Goal: Communication & Community: Answer question/provide support

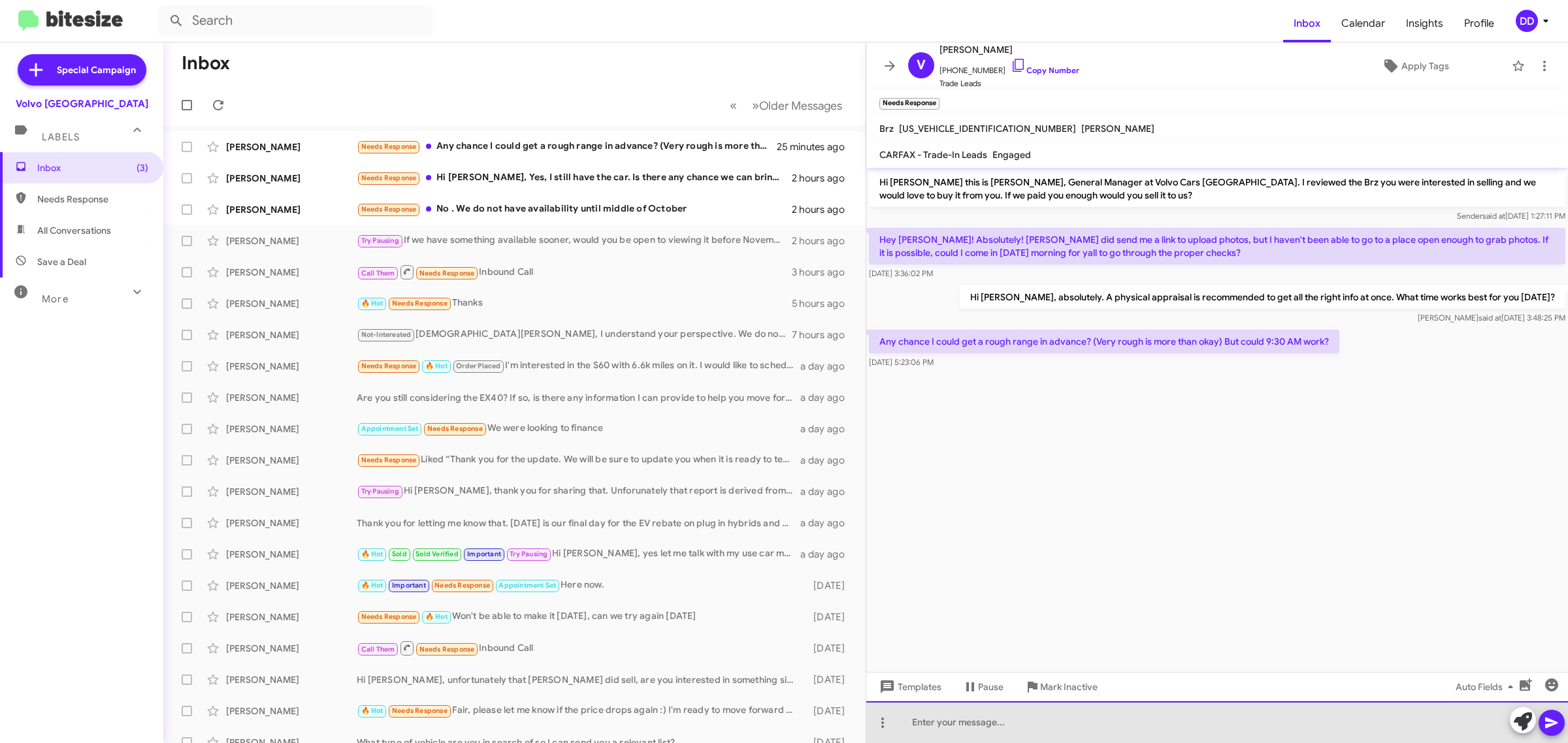
click at [1093, 722] on div at bounding box center [1217, 722] width 702 height 42
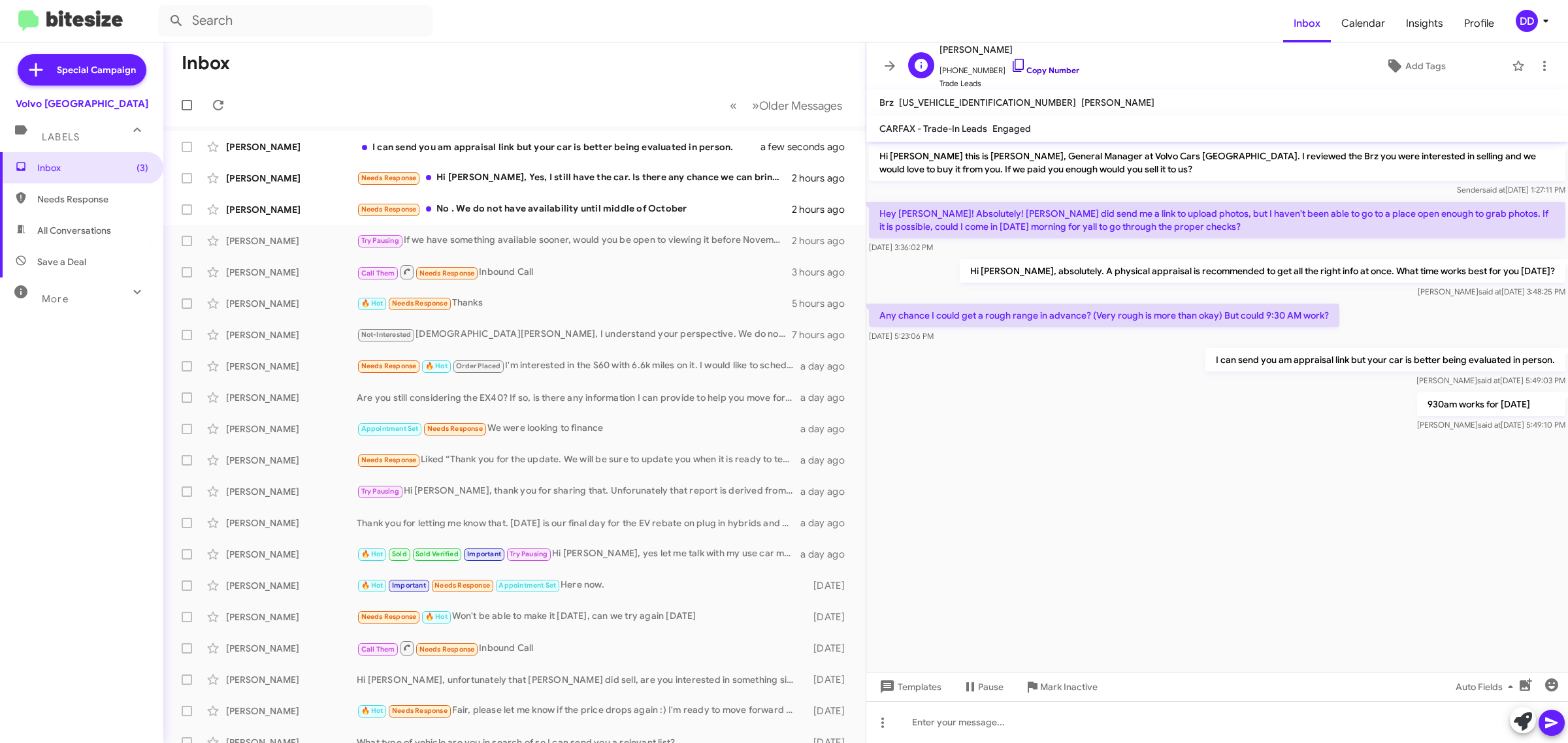
click at [1055, 69] on link "Copy Number" at bounding box center [1044, 69] width 69 height 10
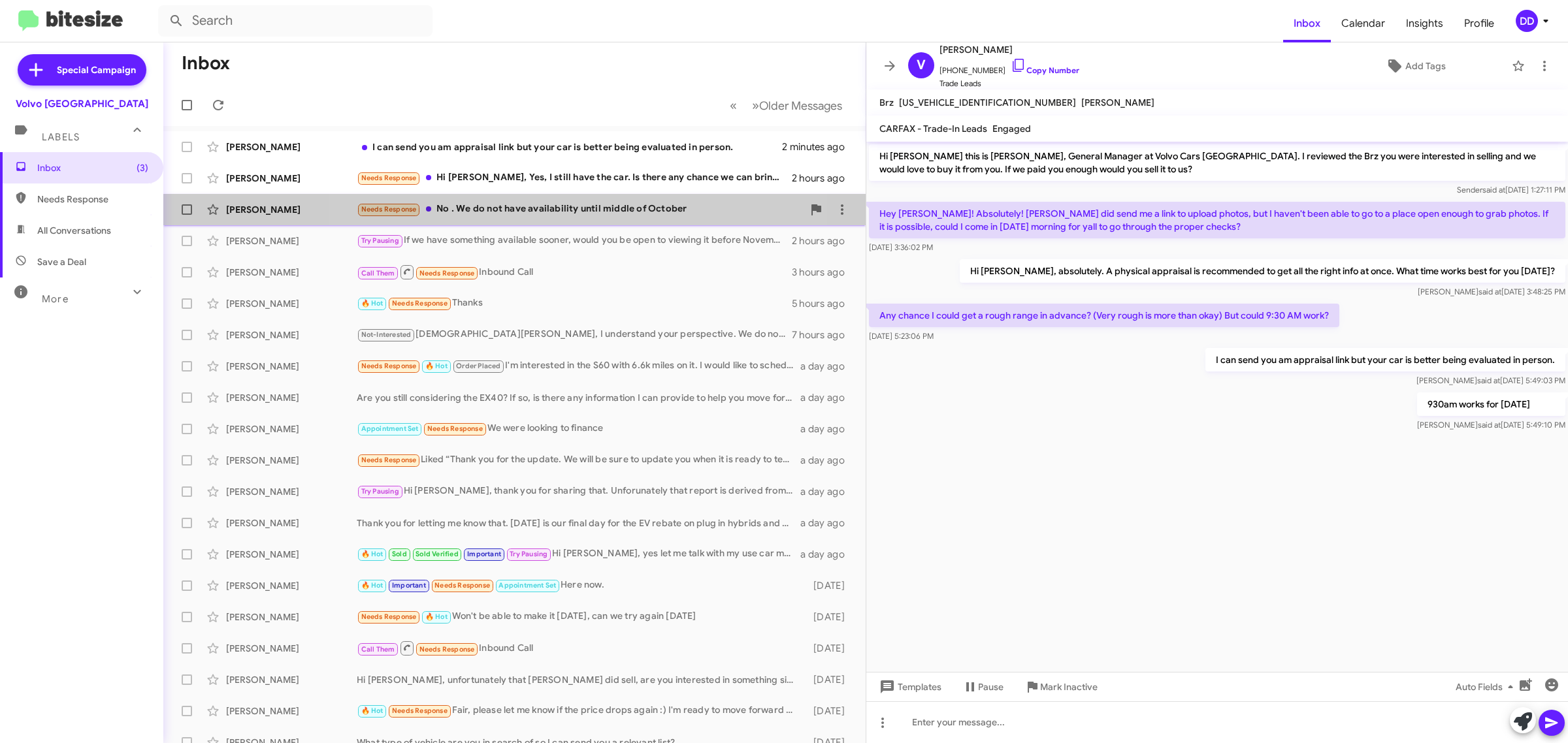
click at [526, 215] on div "Needs Response No . We do not have availability until middle of October" at bounding box center [580, 209] width 446 height 15
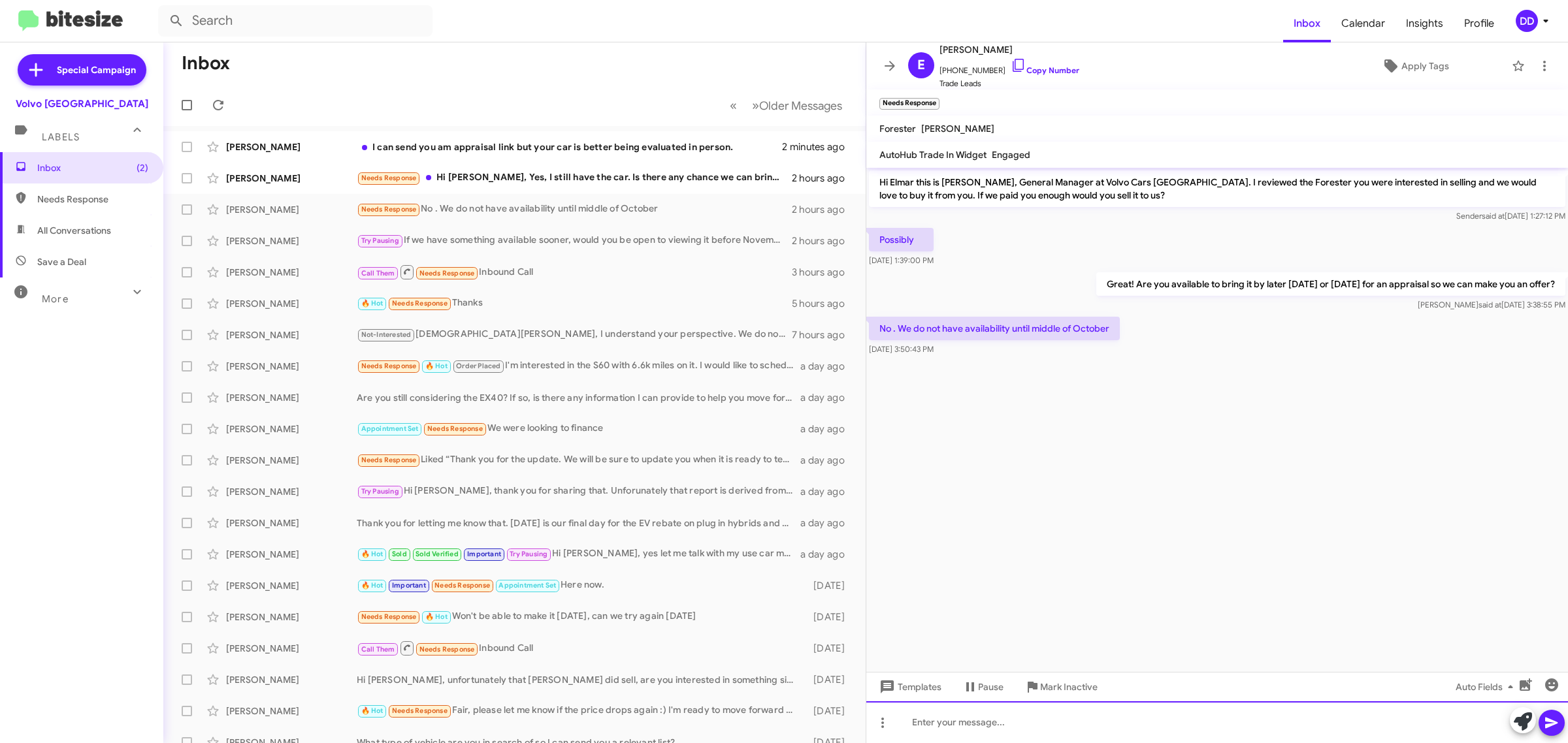
click at [1158, 716] on div at bounding box center [1217, 722] width 702 height 42
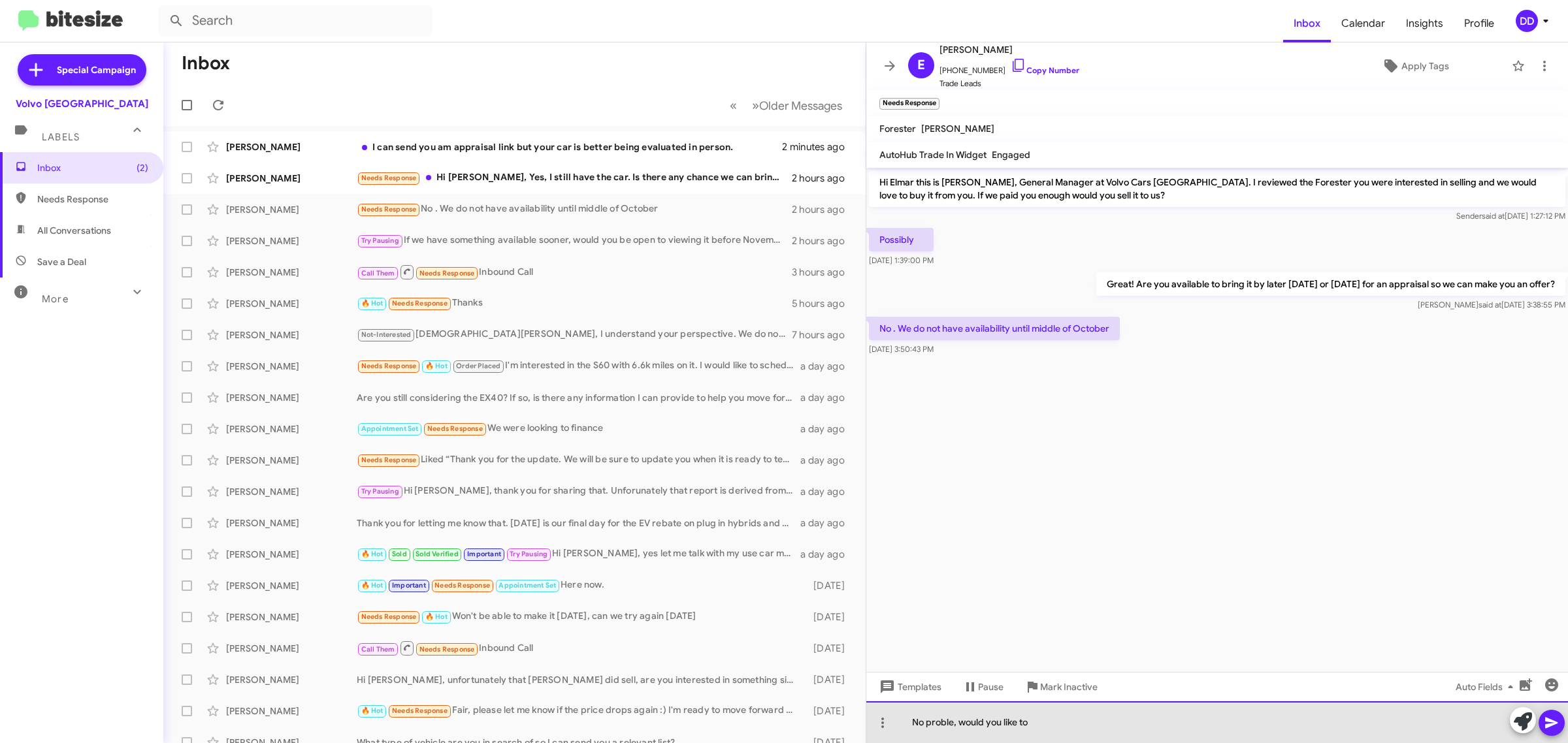
click at [955, 719] on div "No proble, would you like to" at bounding box center [1217, 722] width 702 height 42
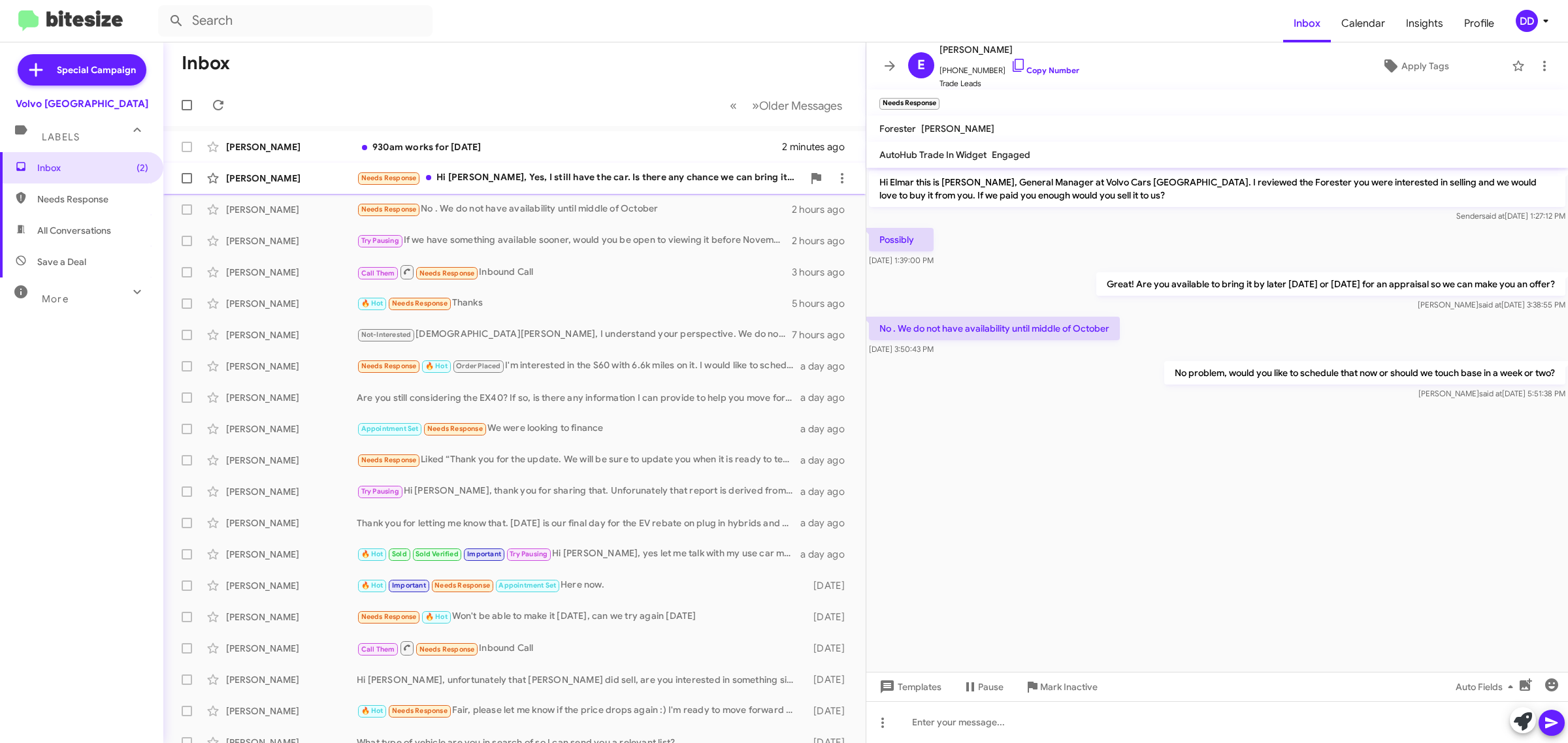
click at [583, 184] on div "Needs Response Hi [PERSON_NAME], Yes, I still have the car. Is there any chance…" at bounding box center [580, 177] width 446 height 15
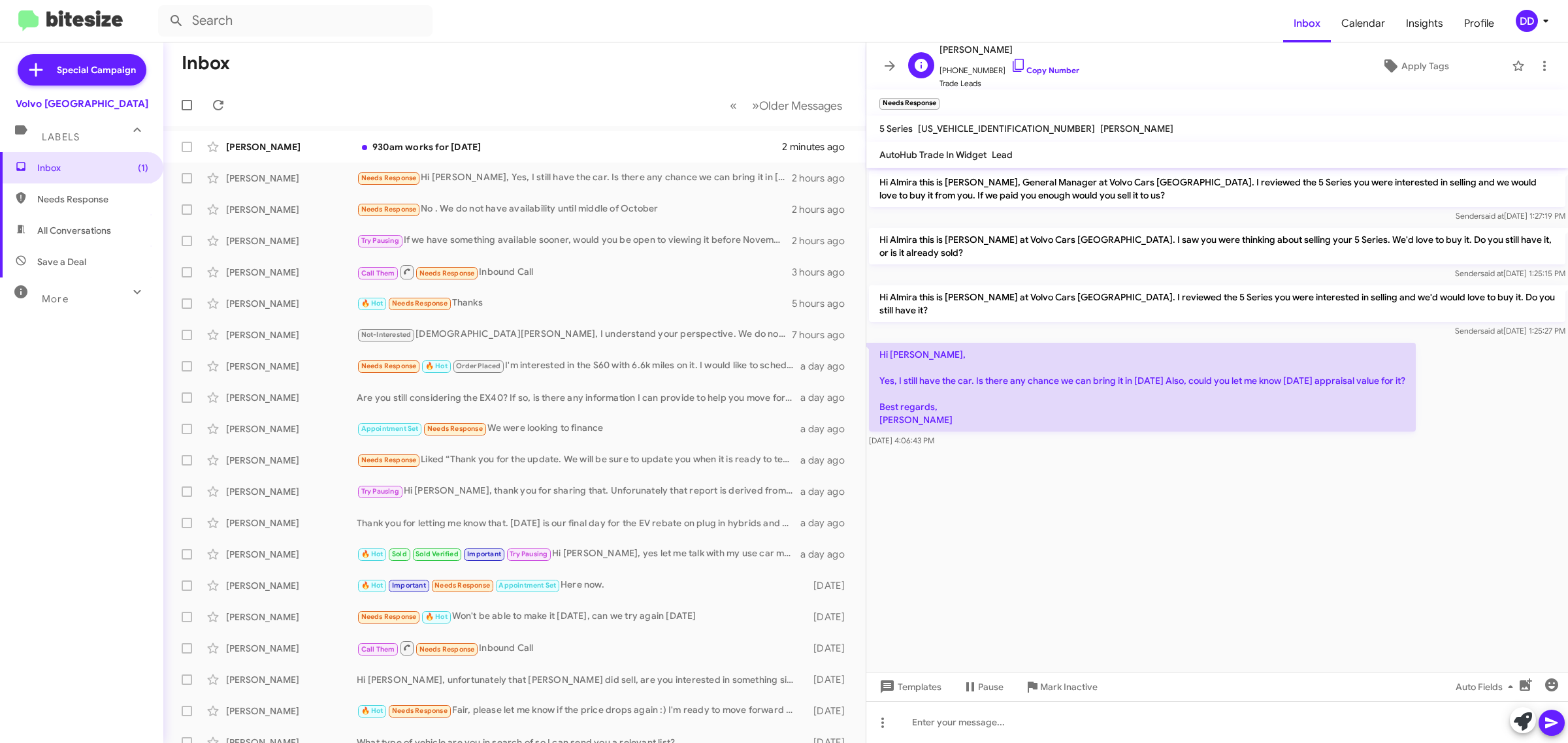
click at [1033, 63] on span "[PHONE_NUMBER] Copy Number" at bounding box center [1009, 68] width 140 height 20
click at [1116, 726] on div at bounding box center [1217, 722] width 702 height 42
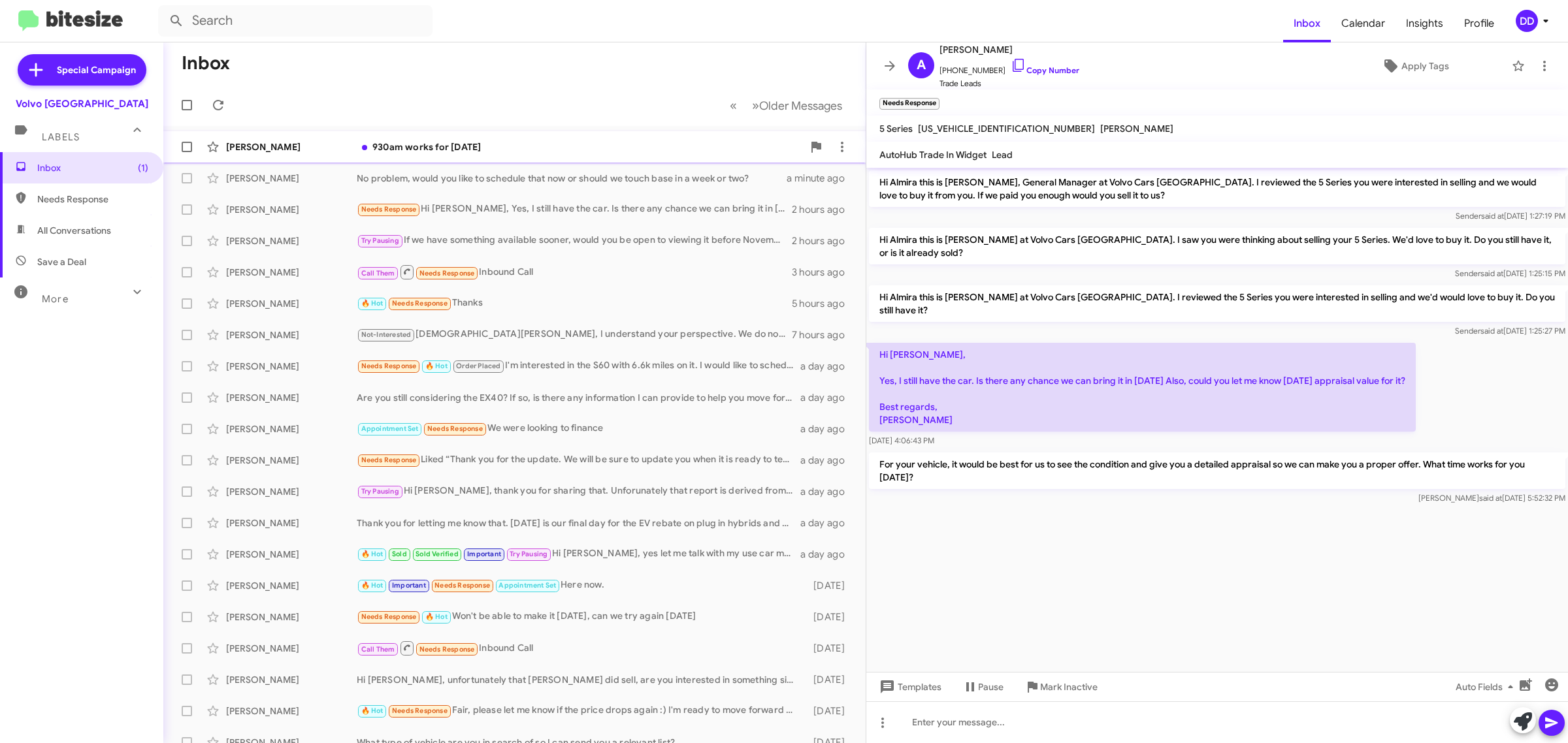
click at [482, 141] on div "930am works for [DATE]" at bounding box center [580, 147] width 446 height 13
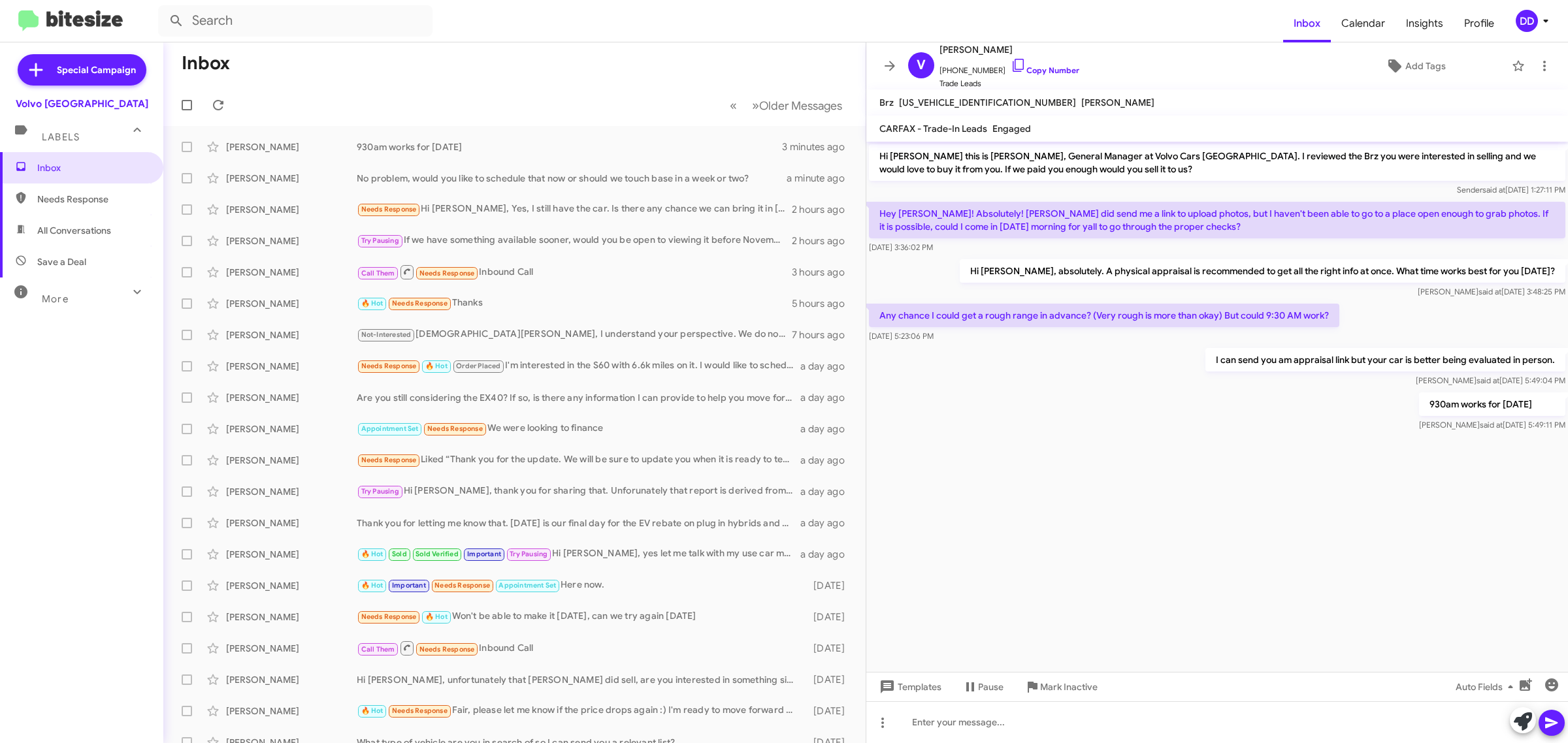
click at [550, 62] on mat-toolbar-row "Inbox" at bounding box center [514, 63] width 703 height 42
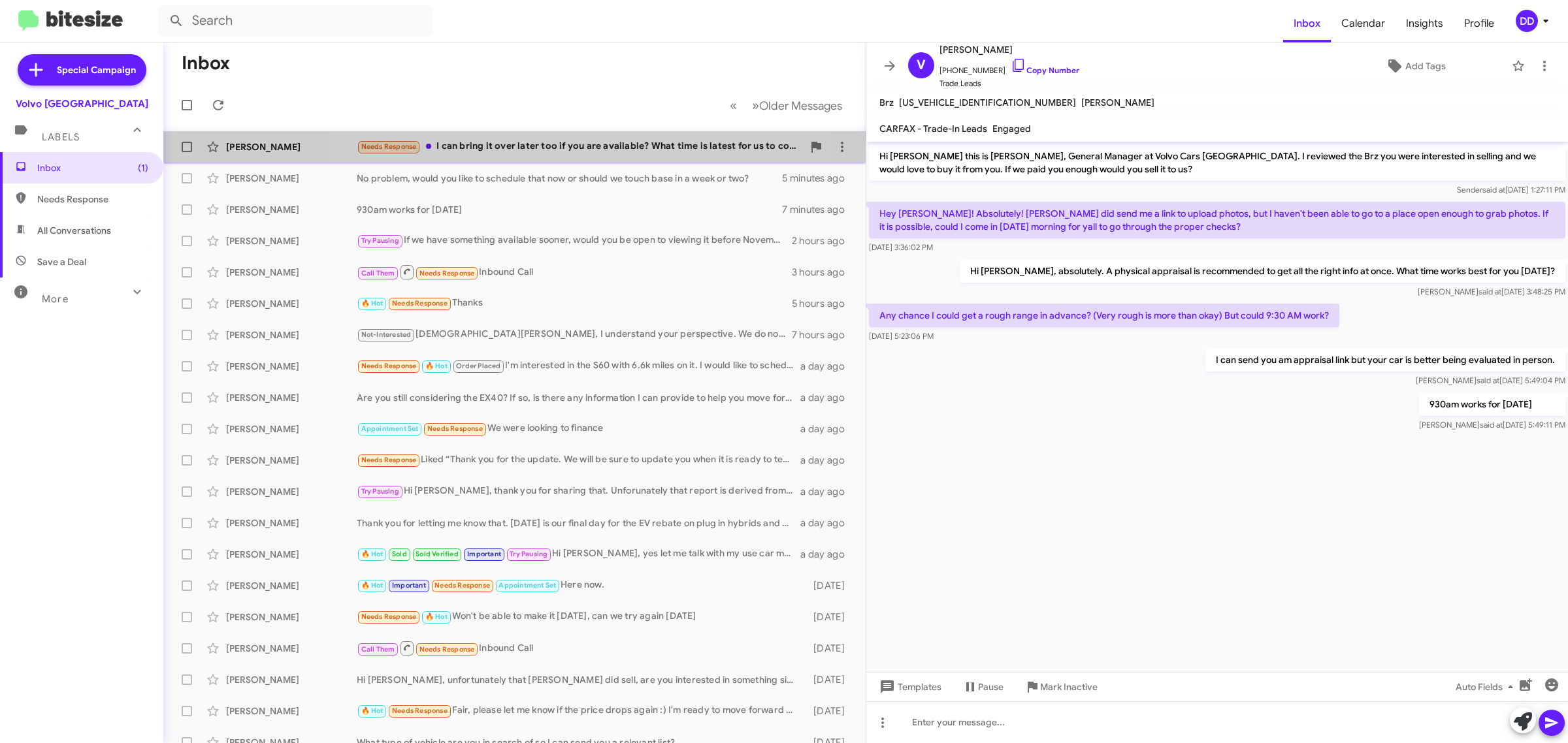
click at [519, 149] on div "Needs Response I can bring it over later too if you are available? What time is…" at bounding box center [580, 146] width 446 height 15
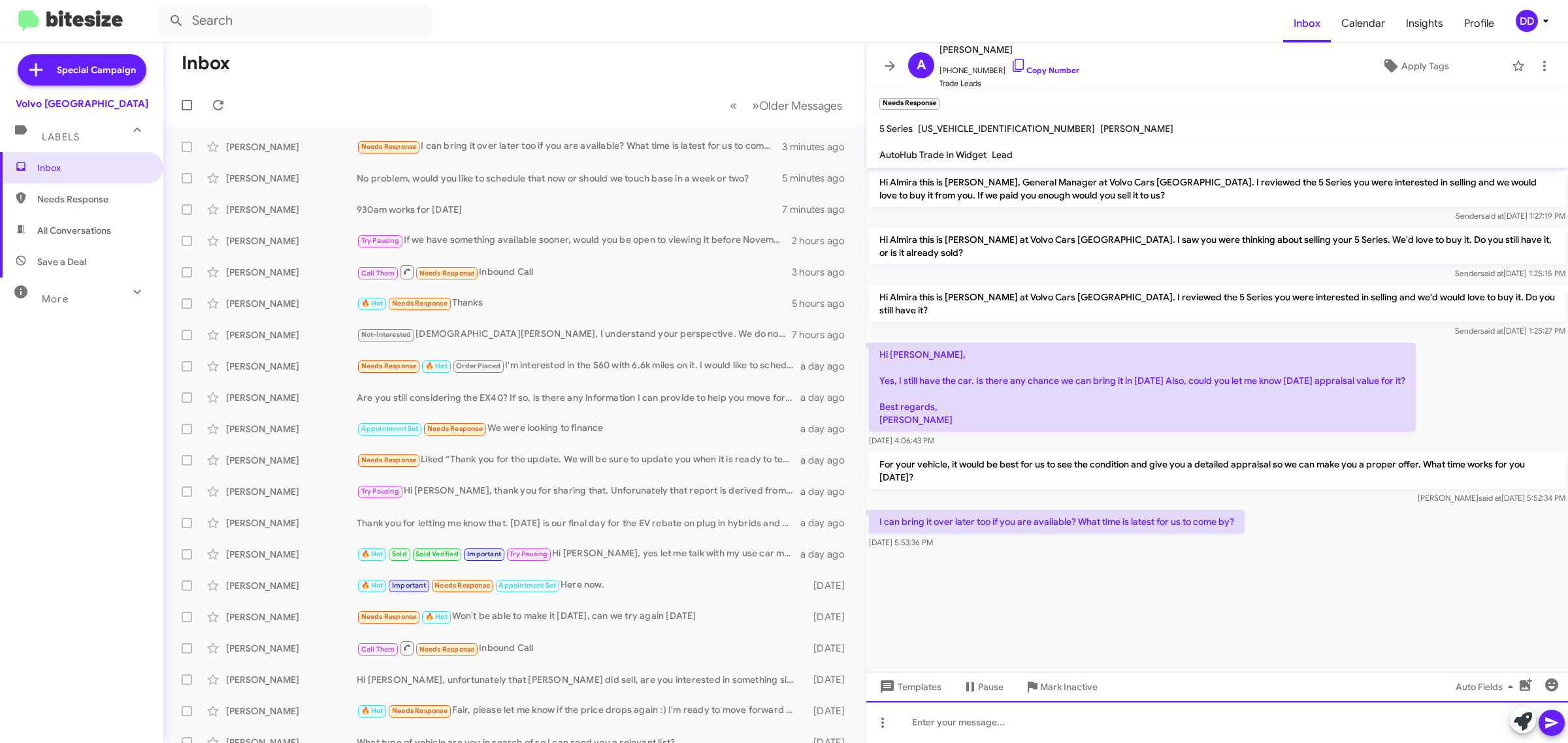
click at [1097, 723] on div at bounding box center [1217, 722] width 702 height 42
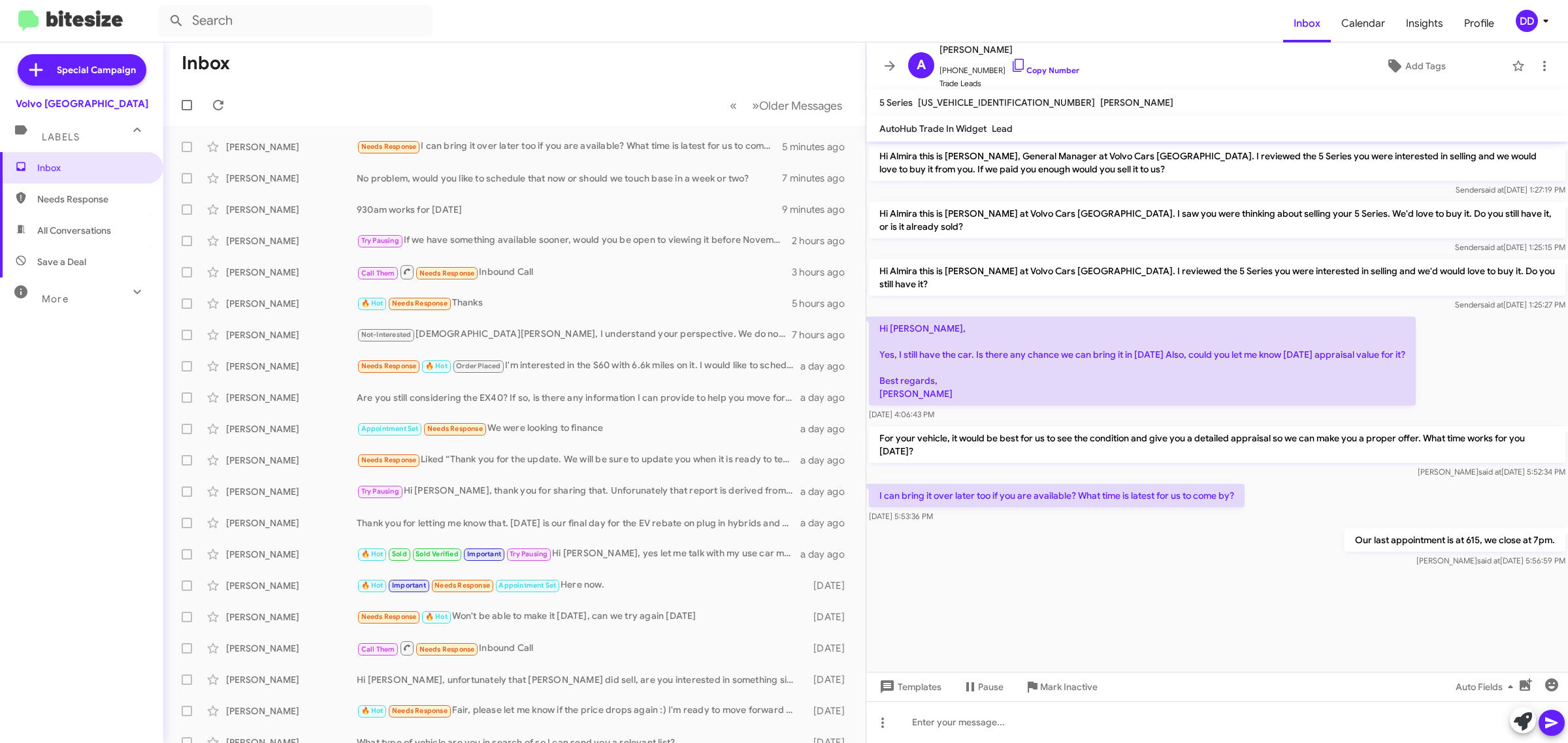
click at [1095, 571] on div at bounding box center [1217, 581] width 702 height 23
